Goal: Transaction & Acquisition: Purchase product/service

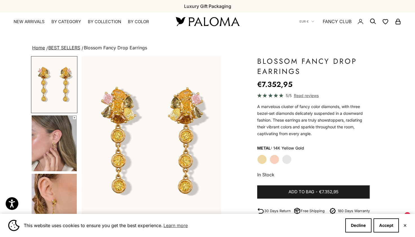
click at [283, 159] on label "White Gold" at bounding box center [287, 160] width 10 height 10
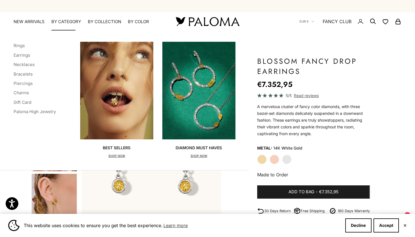
click at [64, 20] on summary "By Category" at bounding box center [66, 22] width 30 height 6
click at [25, 73] on link "Bracelets" at bounding box center [23, 73] width 19 height 5
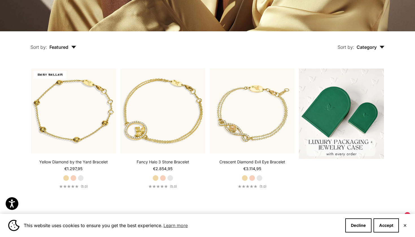
scroll to position [119, 0]
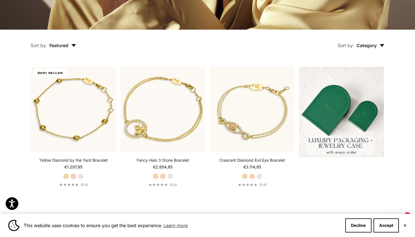
click at [365, 44] on span "Category" at bounding box center [371, 46] width 28 height 6
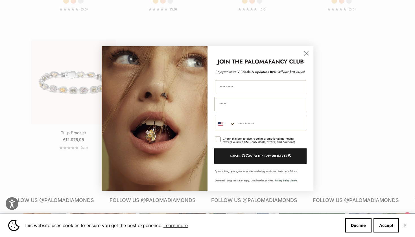
scroll to position [443, 0]
click at [308, 54] on circle "Close dialog" at bounding box center [306, 53] width 9 height 9
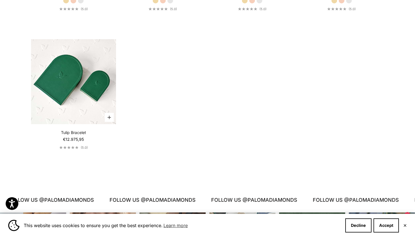
click at [109, 117] on icon "submit" at bounding box center [109, 117] width 3 height 3
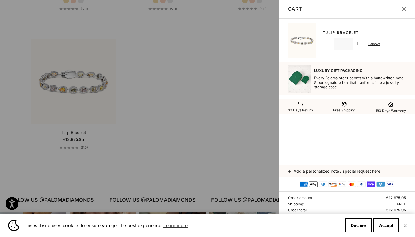
click at [90, 86] on div at bounding box center [207, 118] width 415 height 237
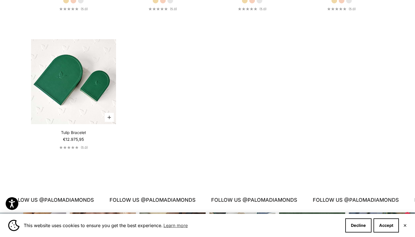
click at [91, 86] on img at bounding box center [73, 81] width 85 height 85
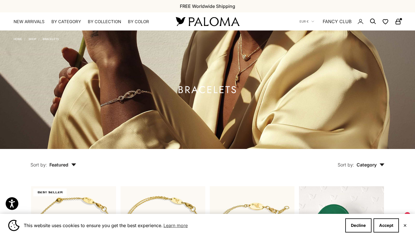
scroll to position [0, 0]
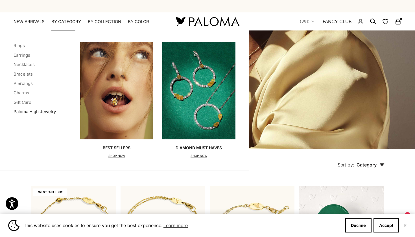
click at [35, 111] on link "Paloma High Jewelry" at bounding box center [35, 111] width 42 height 5
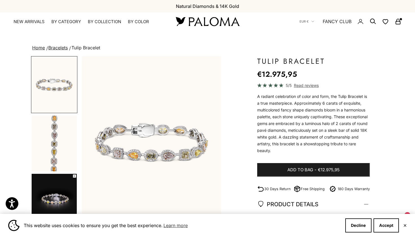
click at [58, 146] on img "Go to item 2" at bounding box center [54, 144] width 45 height 56
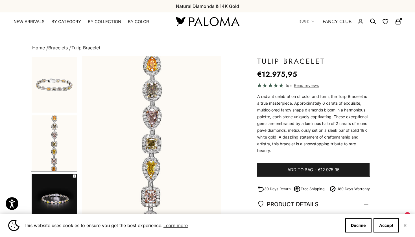
click at [55, 175] on img "Go to item 3" at bounding box center [54, 196] width 45 height 45
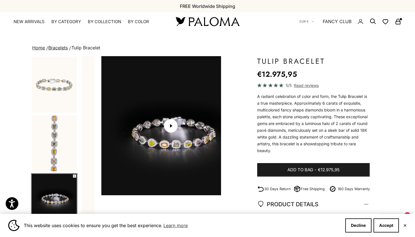
scroll to position [0, 292]
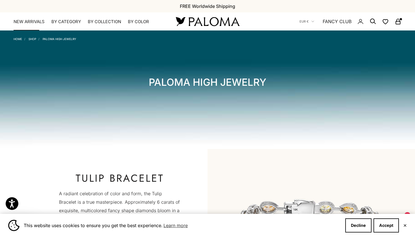
click at [26, 20] on link "NEW ARRIVALS" at bounding box center [29, 22] width 31 height 6
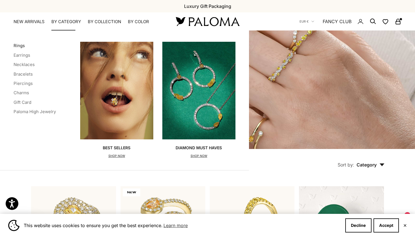
click at [21, 47] on link "Rings" at bounding box center [19, 45] width 11 height 5
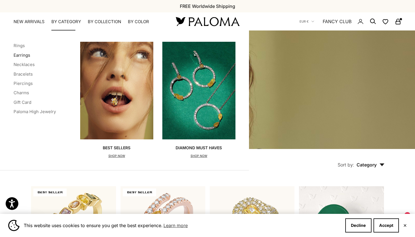
click at [26, 55] on link "Earrings" at bounding box center [22, 55] width 17 height 5
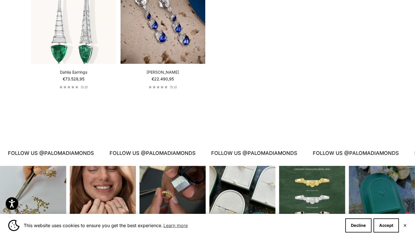
scroll to position [1250, 0]
